Goal: Task Accomplishment & Management: Manage account settings

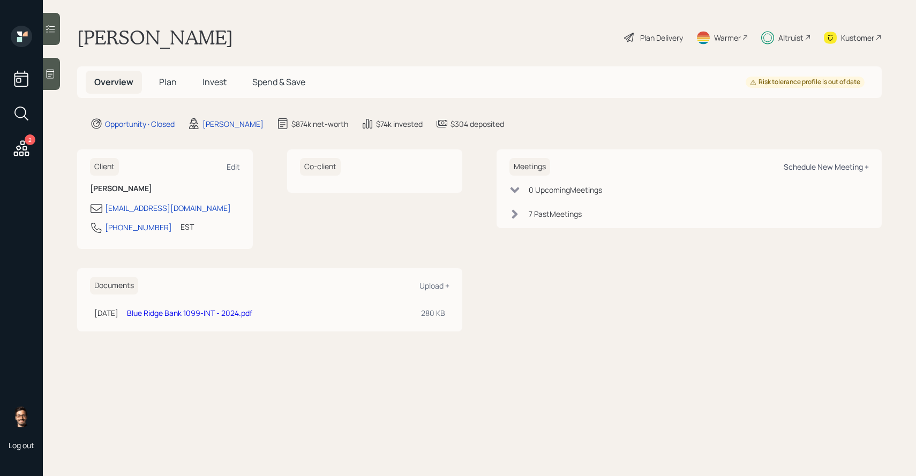
click at [802, 168] on div "Schedule New Meeting +" at bounding box center [826, 167] width 85 height 10
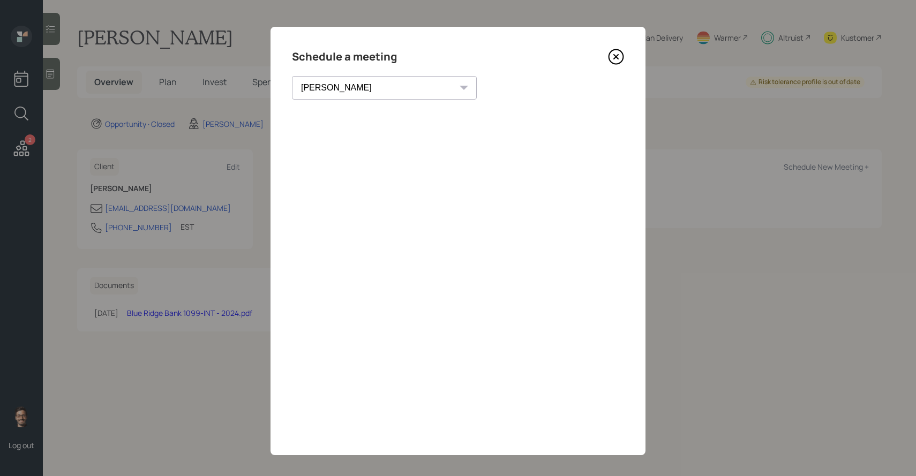
click at [356, 79] on select "Theresa Spinello Matthew Burke Xavier Ross Eitan Bar-David Ian Yamey Trevor Nel…" at bounding box center [384, 88] width 185 height 24
select select "round-robin"
click at [292, 76] on select "Theresa Spinello Matthew Burke Xavier Ross Eitan Bar-David Ian Yamey Trevor Nel…" at bounding box center [384, 88] width 185 height 24
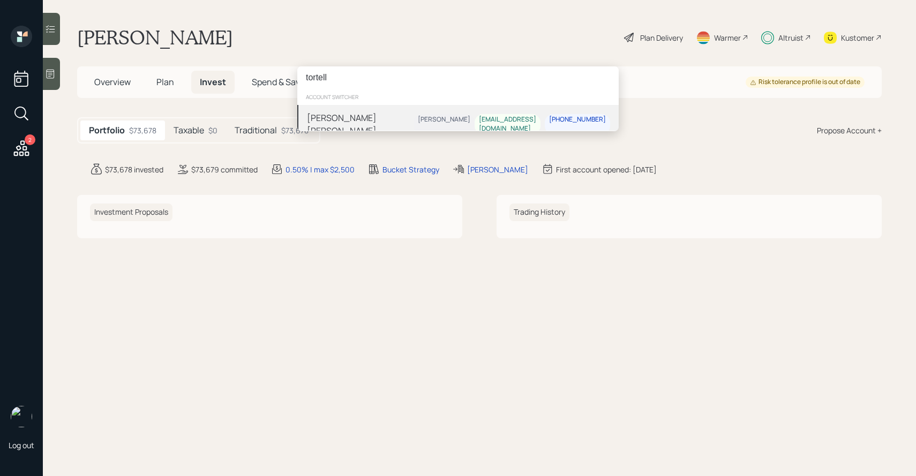
type input "tortell"
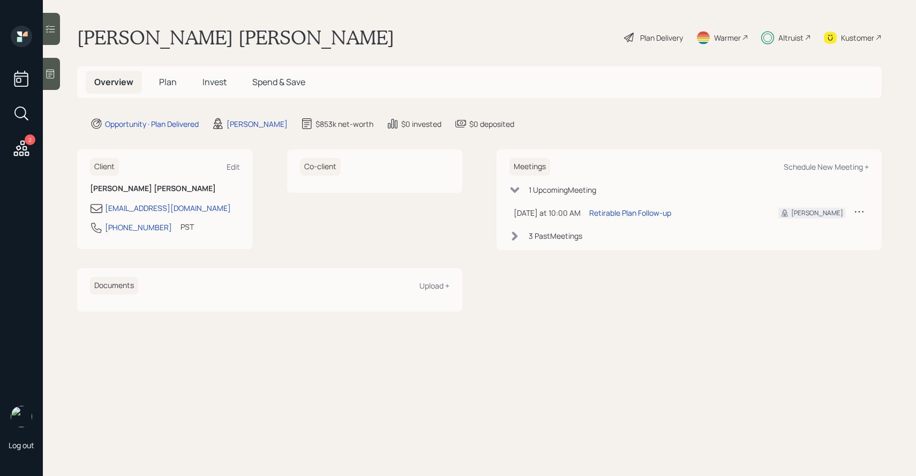
click at [216, 79] on span "Invest" at bounding box center [214, 82] width 24 height 12
